Goal: Transaction & Acquisition: Purchase product/service

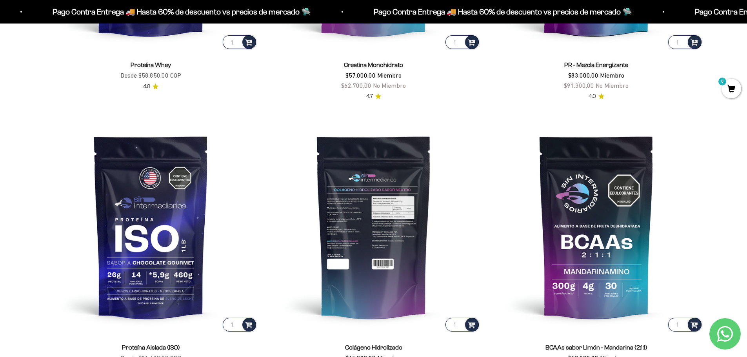
scroll to position [431, 0]
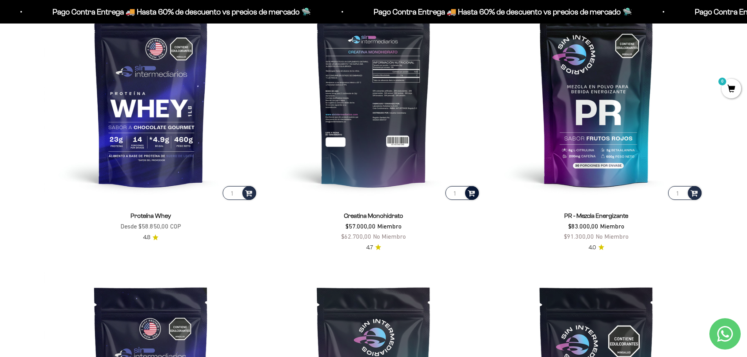
click at [469, 196] on span at bounding box center [471, 192] width 7 height 9
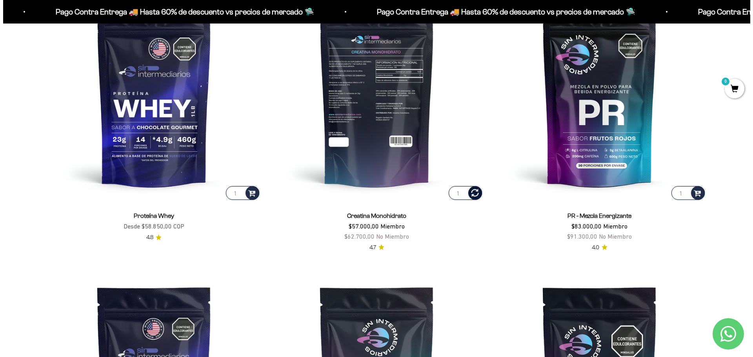
scroll to position [433, 0]
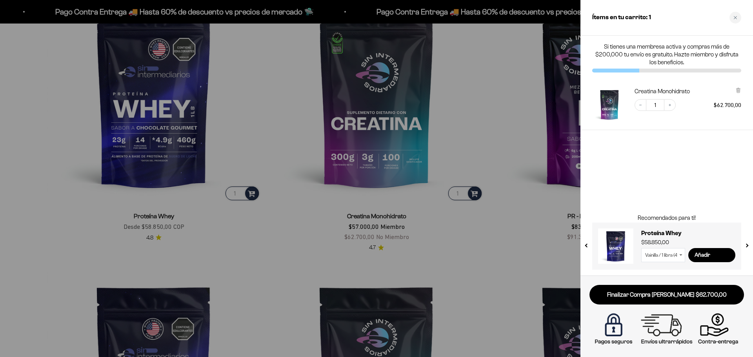
click at [513, 114] on div at bounding box center [376, 178] width 753 height 357
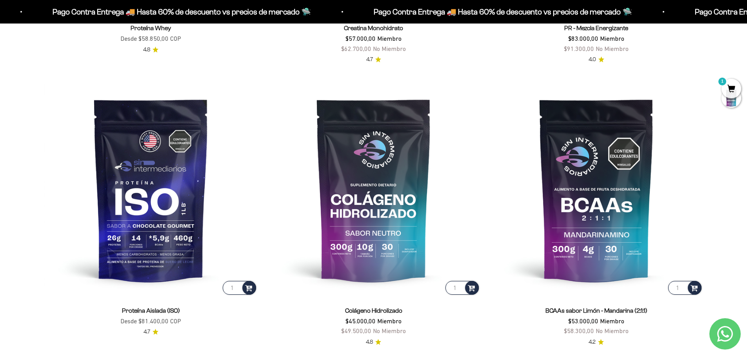
scroll to position [667, 0]
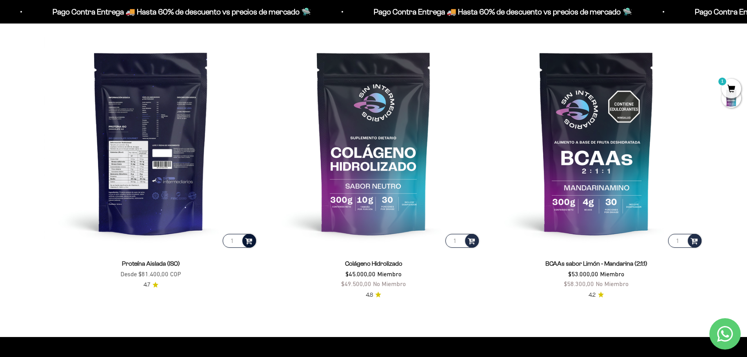
click at [251, 244] on span at bounding box center [248, 240] width 7 height 9
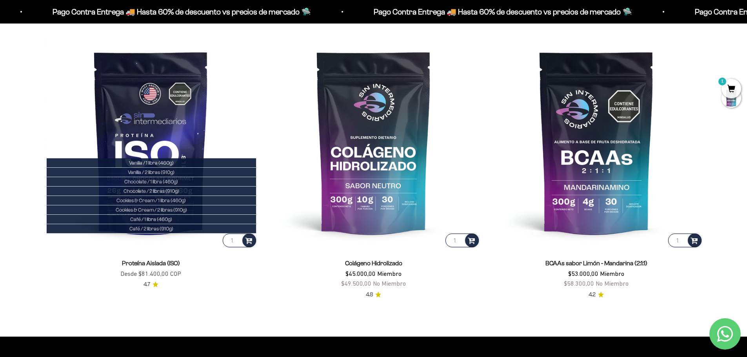
click at [732, 88] on span "1" at bounding box center [732, 89] width 20 height 20
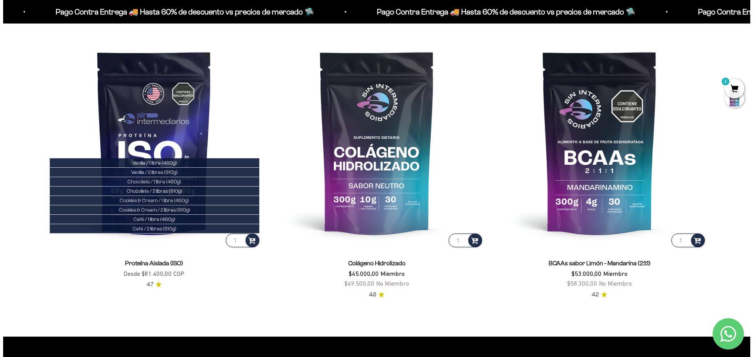
scroll to position [669, 0]
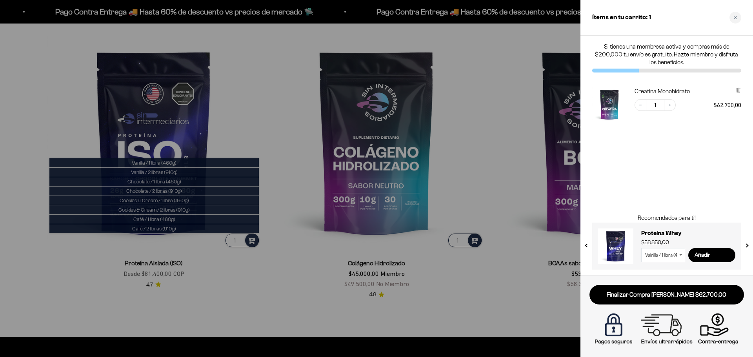
click at [193, 249] on div at bounding box center [376, 178] width 753 height 357
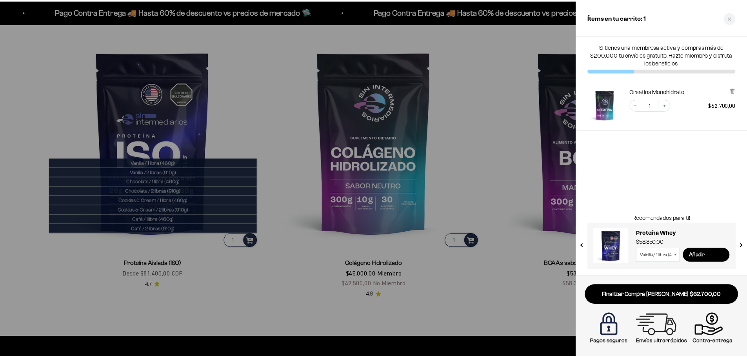
scroll to position [667, 0]
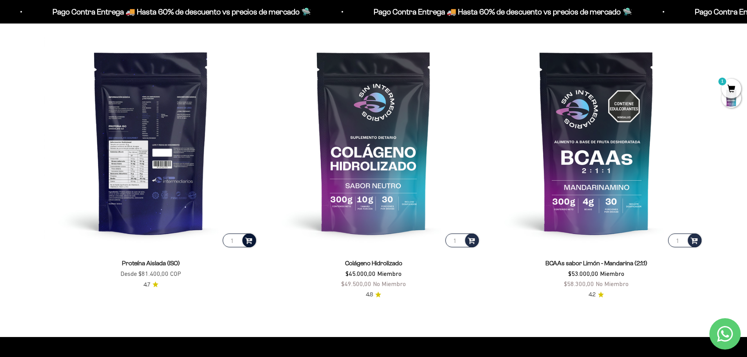
click at [249, 238] on span at bounding box center [248, 240] width 7 height 9
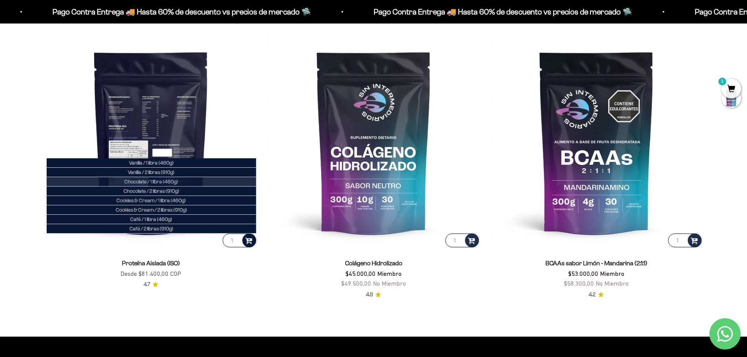
click at [171, 183] on span "Chocolate / 1 libra (460g)" at bounding box center [151, 182] width 54 height 6
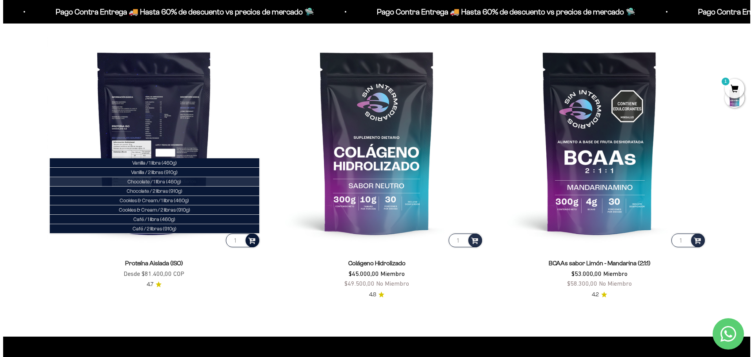
scroll to position [669, 0]
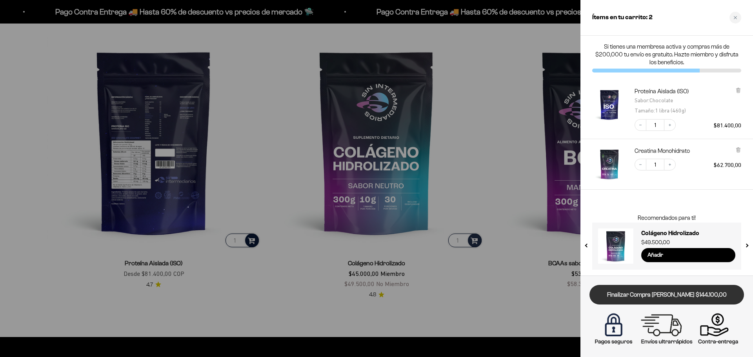
click at [686, 298] on link "Finalizar Compra [PERSON_NAME] $144.100,00" at bounding box center [667, 295] width 155 height 20
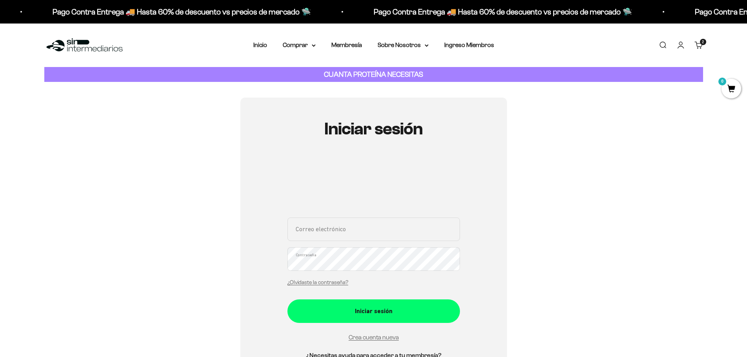
click at [379, 240] on input "Correo electrónico" at bounding box center [374, 230] width 173 height 24
type input "[EMAIL_ADDRESS][DOMAIN_NAME]"
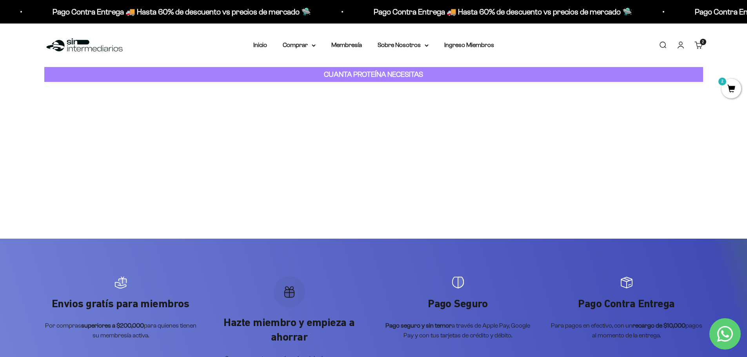
click at [730, 85] on span "2" at bounding box center [732, 89] width 20 height 20
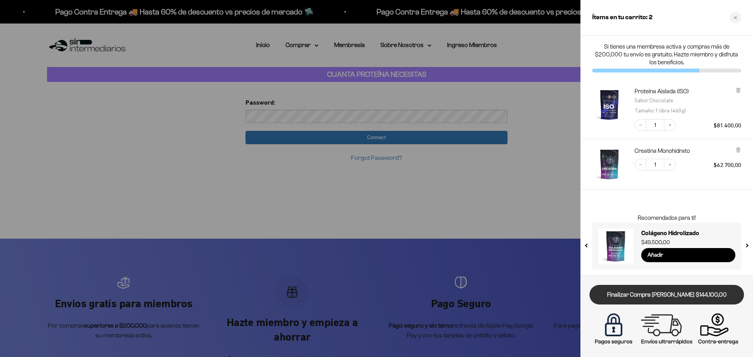
click at [679, 296] on link "Finalizar Compra [PERSON_NAME] $144.100,00" at bounding box center [667, 295] width 155 height 20
